Goal: Task Accomplishment & Management: Manage account settings

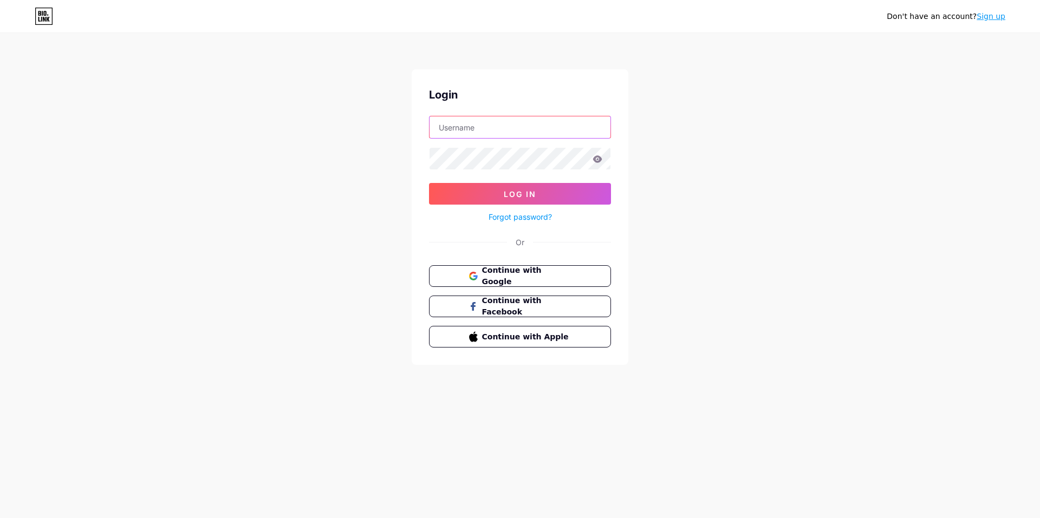
type input "[EMAIL_ADDRESS][DOMAIN_NAME]"
click at [595, 128] on input "[EMAIL_ADDRESS][DOMAIN_NAME]" at bounding box center [520, 127] width 181 height 22
click at [752, 236] on div "Don't have an account? Sign up Login Log In Forgot password? Or Continue with G…" at bounding box center [520, 200] width 1040 height 400
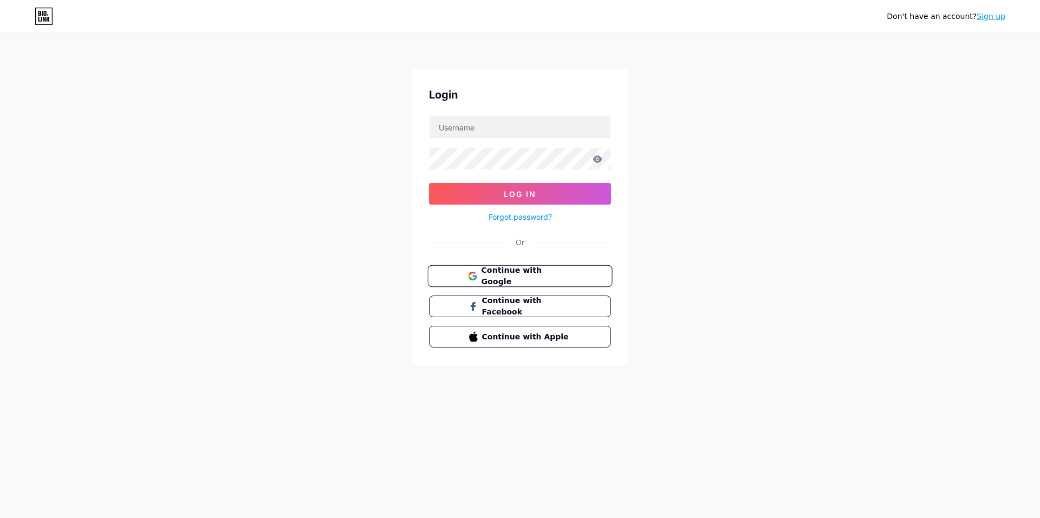
click at [571, 270] on span "Continue with Google" at bounding box center [526, 276] width 90 height 23
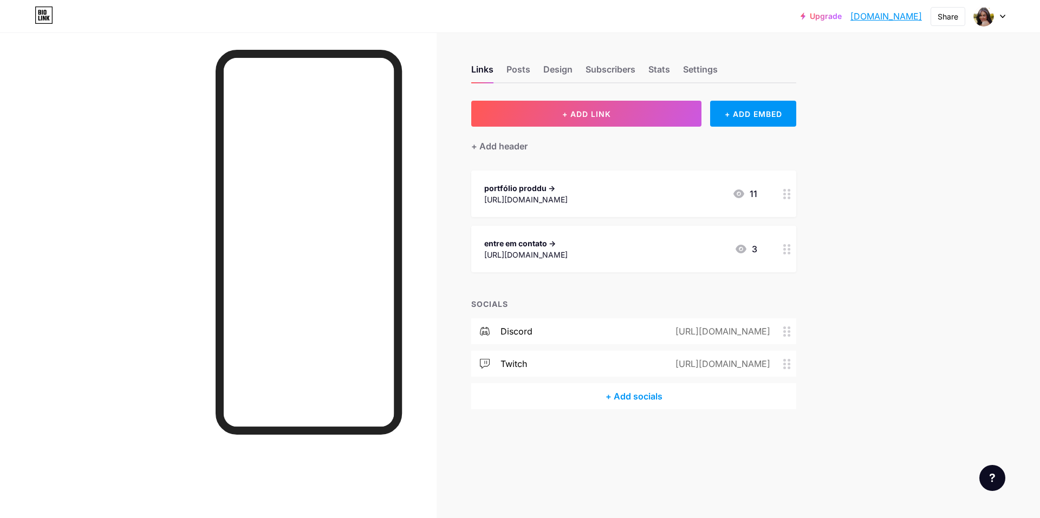
click at [568, 198] on div "[URL][DOMAIN_NAME]" at bounding box center [525, 199] width 83 height 11
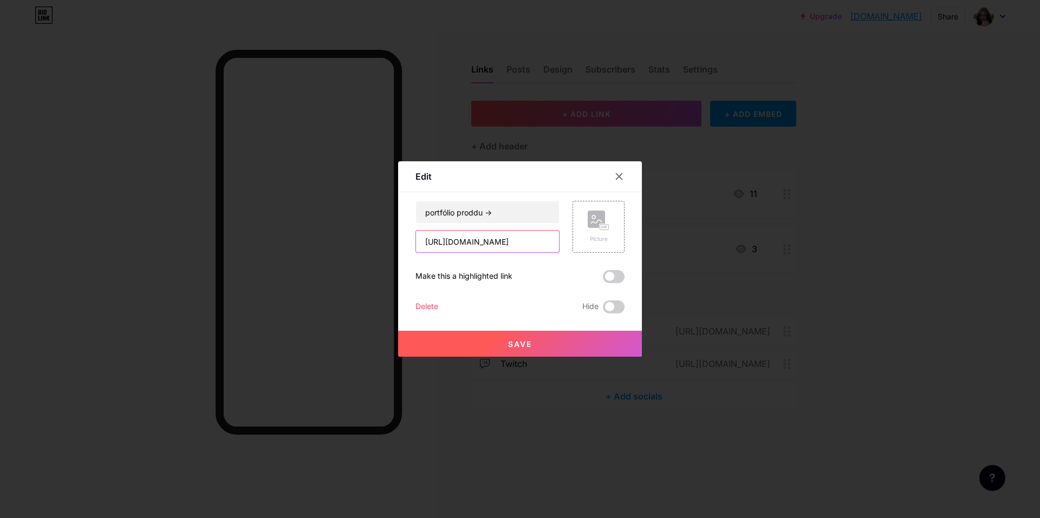
click at [498, 240] on input "[URL][DOMAIN_NAME]" at bounding box center [487, 242] width 143 height 22
click at [498, 240] on input "https://portfolioproddu.my.canva.site/portfolio-proddu" at bounding box center [487, 242] width 143 height 22
paste input "ma"
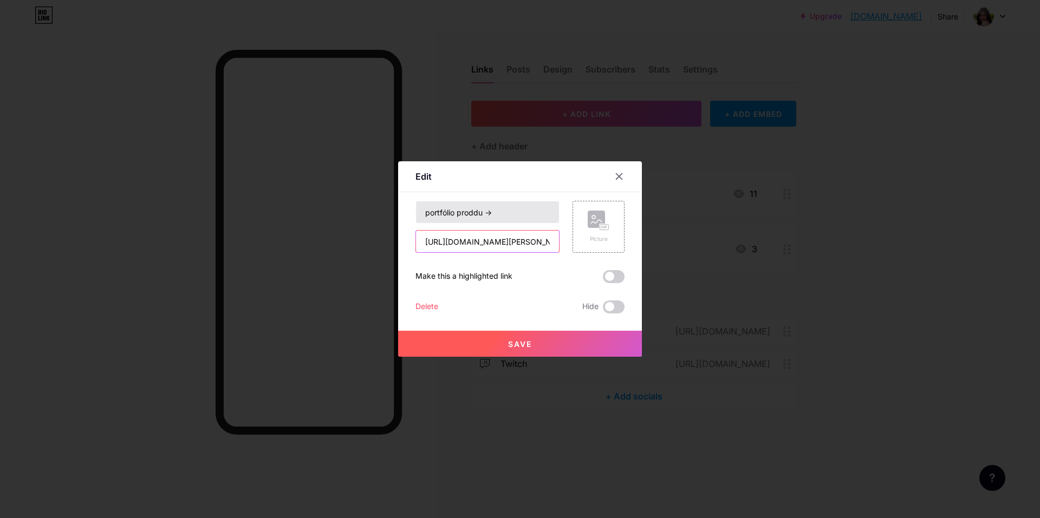
scroll to position [0, 35]
type input "https://portfolioproddu.my.canva.site/maddu"
click at [472, 211] on input "portfólio proddu ->" at bounding box center [487, 213] width 143 height 22
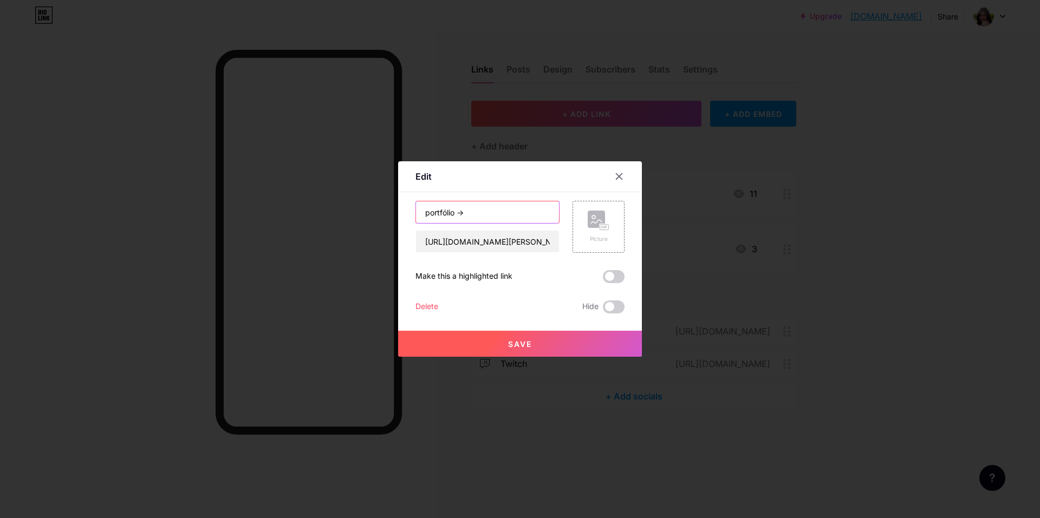
type input "portfólio ->"
click at [465, 346] on button "Save" at bounding box center [520, 344] width 244 height 26
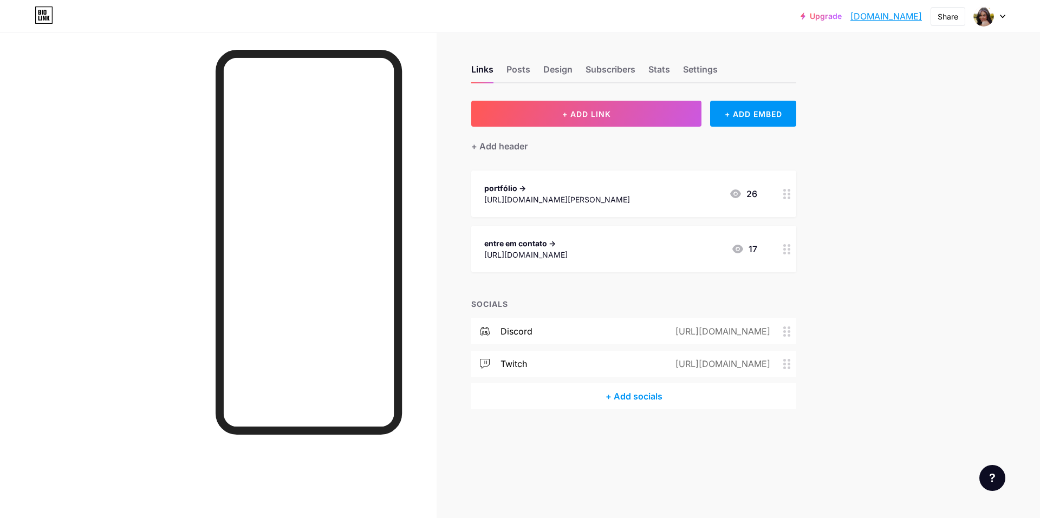
click at [881, 192] on div "Upgrade apenasmaddu.bio... apenasmaddu.bio.link Share Switch accounts maddu oge…" at bounding box center [520, 259] width 1040 height 518
click at [863, 270] on div "Upgrade apenasmaddu.bio... apenasmaddu.bio.link Share Switch accounts maddu oge…" at bounding box center [520, 259] width 1040 height 518
